Goal: Task Accomplishment & Management: Manage account settings

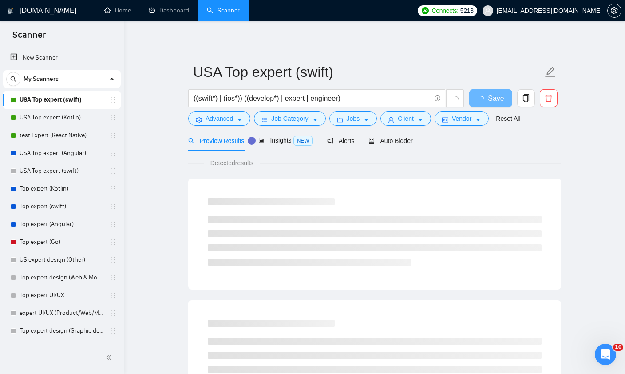
scroll to position [57, 0]
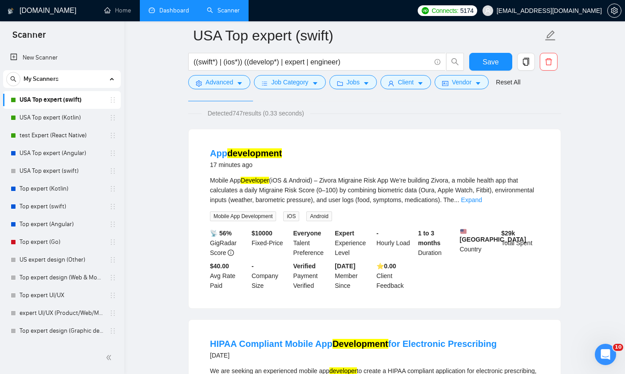
click at [155, 7] on link "Dashboard" at bounding box center [169, 11] width 40 height 8
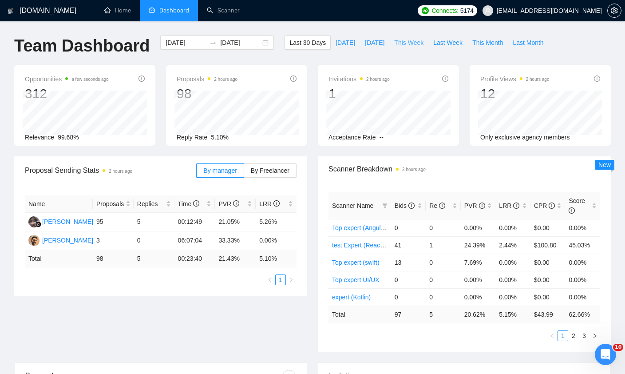
click at [419, 41] on span "This Week" at bounding box center [408, 43] width 29 height 10
type input "[DATE]"
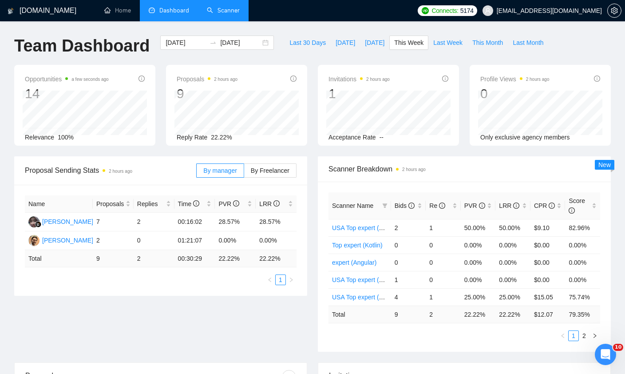
click at [231, 14] on link "Scanner" at bounding box center [223, 11] width 33 height 8
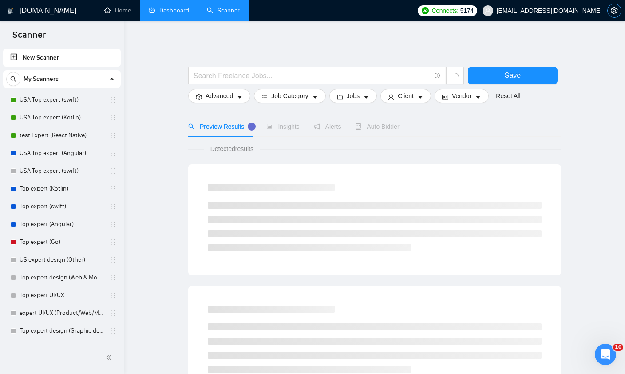
click at [615, 13] on icon "setting" at bounding box center [614, 10] width 7 height 7
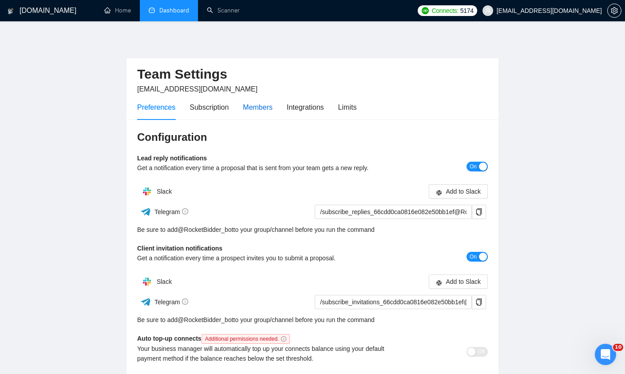
click at [266, 108] on div "Members" at bounding box center [258, 107] width 30 height 11
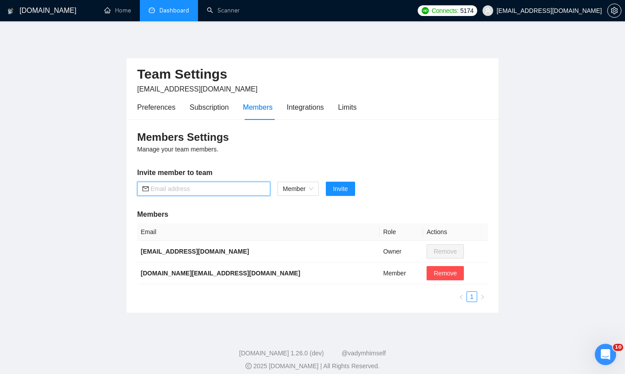
click at [202, 187] on input "text" at bounding box center [207, 189] width 115 height 10
paste input "Sharahov.consulting@gmail.com"
type input "Sharahov.consulting@gmail.com"
click at [335, 187] on span "Invite" at bounding box center [340, 189] width 15 height 10
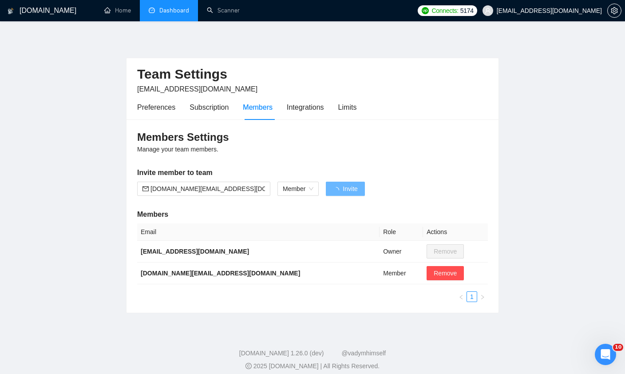
click at [318, 156] on div "Members Settings Manage your team members. Invite member to team Sharahov.consu…" at bounding box center [312, 215] width 372 height 193
